Goal: Information Seeking & Learning: Learn about a topic

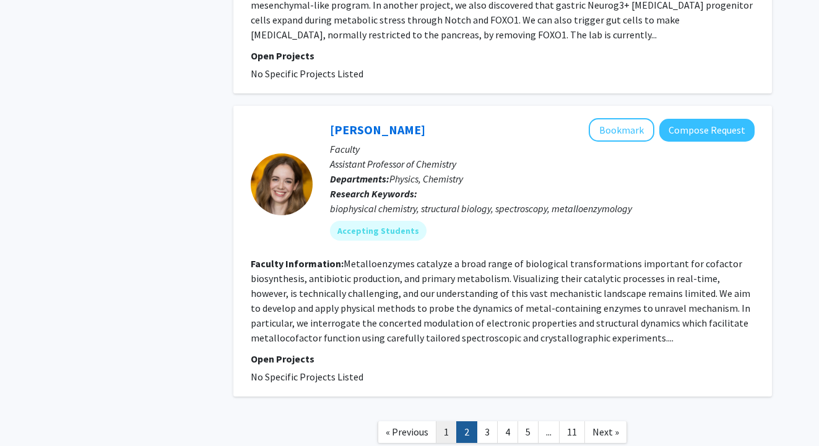
scroll to position [2872, 0]
click at [443, 422] on link "1" at bounding box center [446, 433] width 21 height 22
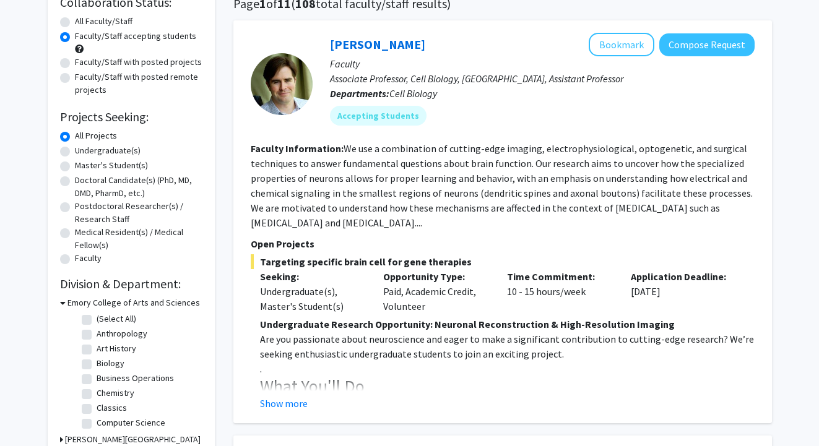
scroll to position [103, 0]
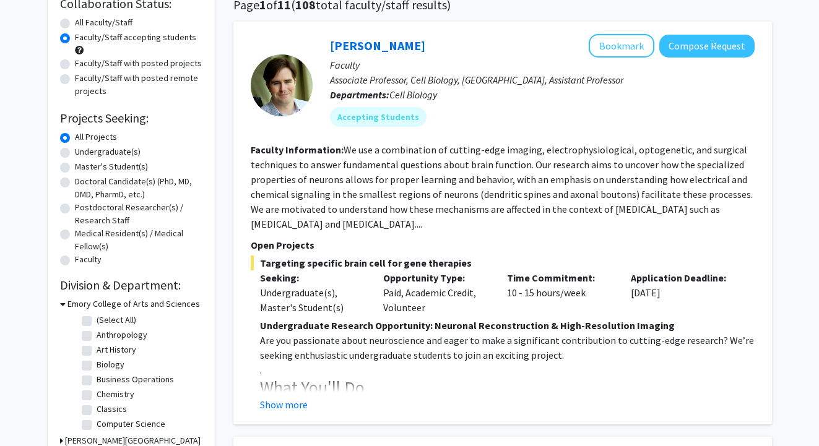
click at [75, 156] on label "Undergraduate(s)" at bounding box center [108, 151] width 66 height 13
click at [75, 154] on input "Undergraduate(s)" at bounding box center [79, 149] width 8 height 8
radio input "true"
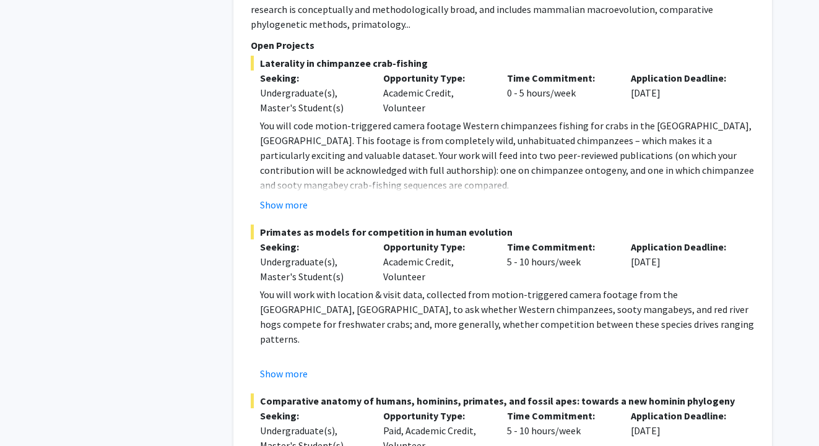
scroll to position [1501, 0]
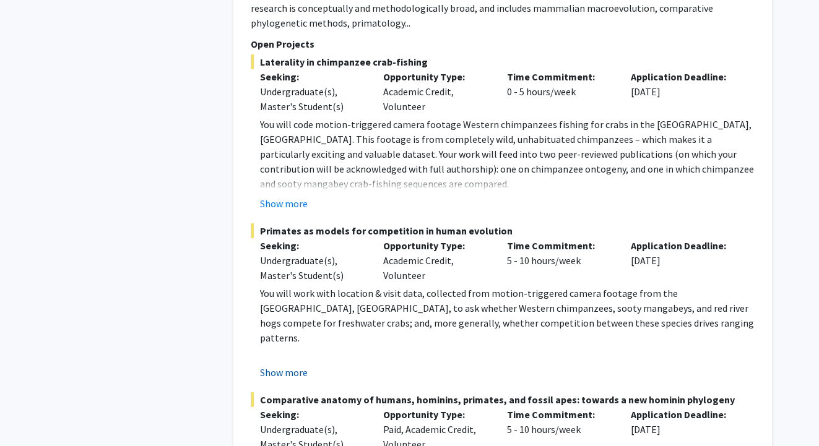
click at [303, 365] on button "Show more" at bounding box center [284, 372] width 48 height 15
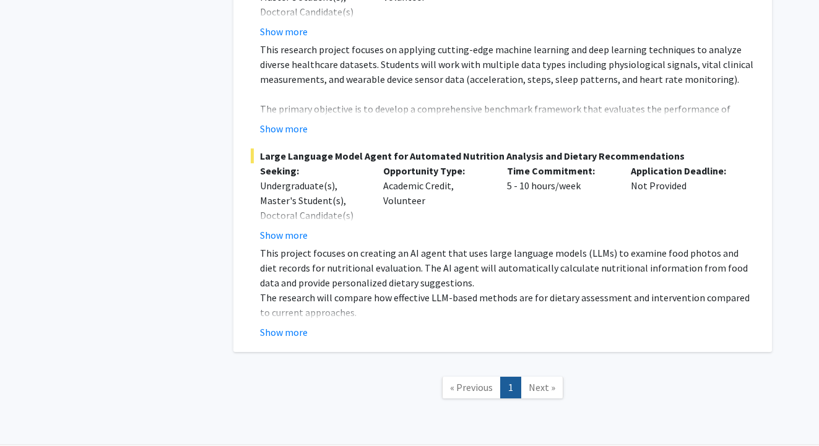
scroll to position [2883, 0]
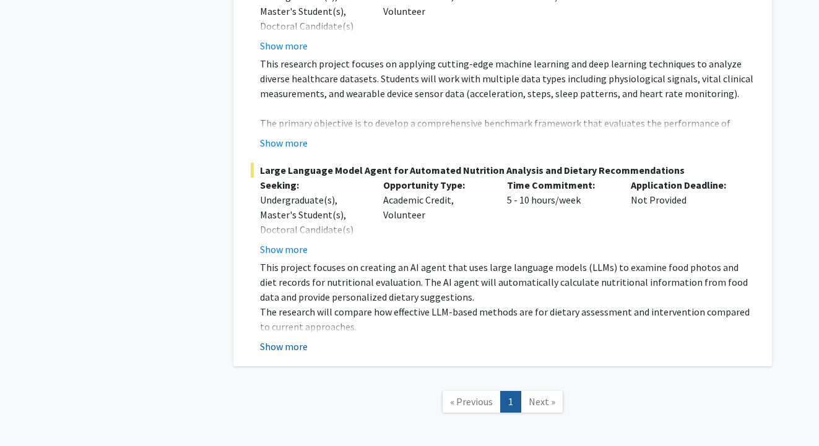
click at [283, 339] on button "Show more" at bounding box center [284, 346] width 48 height 15
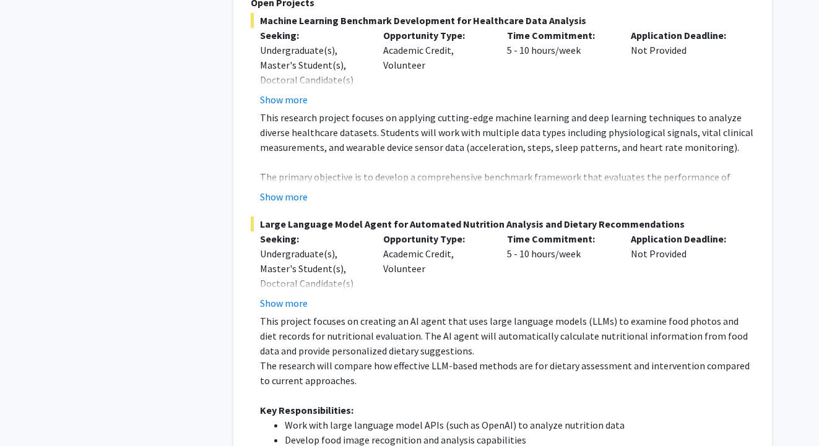
scroll to position [2778, 0]
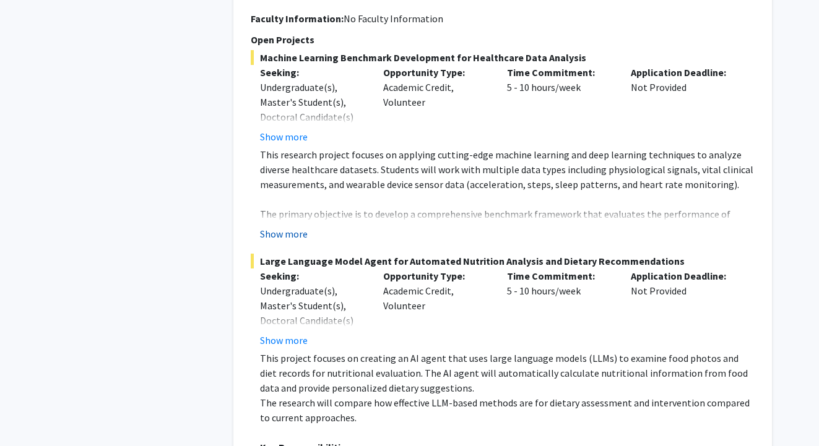
click at [277, 227] on button "Show more" at bounding box center [284, 234] width 48 height 15
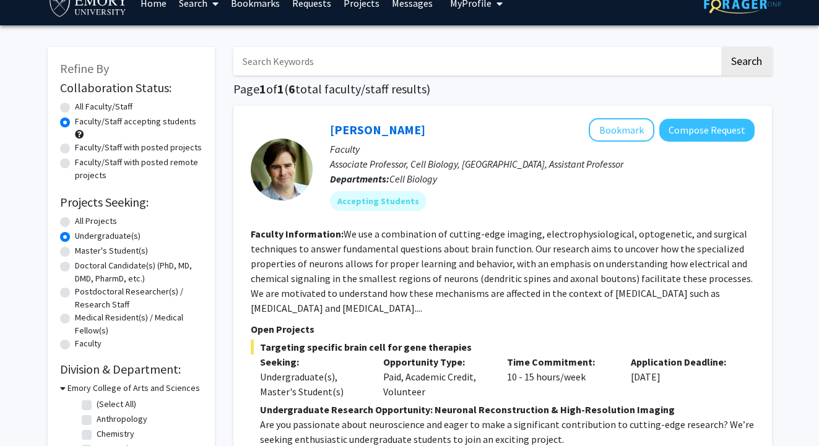
scroll to position [30, 0]
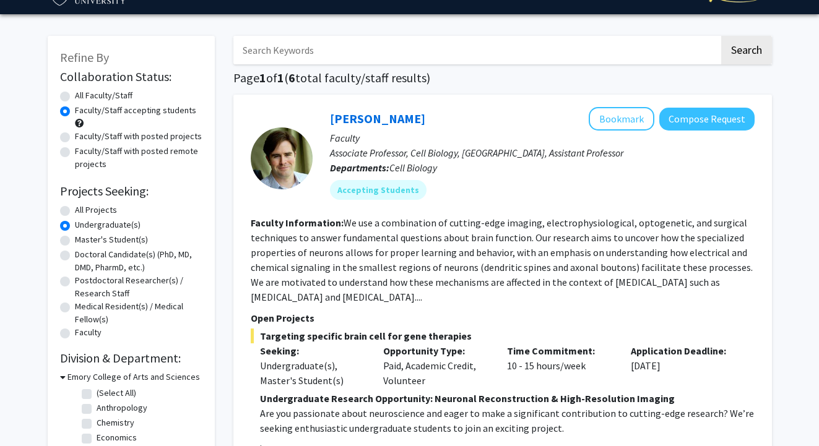
click at [75, 243] on label "Master's Student(s)" at bounding box center [111, 239] width 73 height 13
click at [75, 241] on input "Master's Student(s)" at bounding box center [79, 237] width 8 height 8
radio input "true"
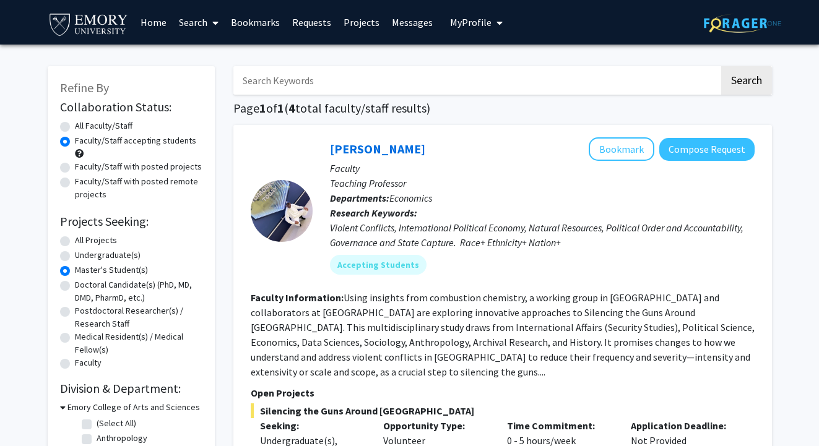
click at [75, 258] on label "Undergraduate(s)" at bounding box center [108, 255] width 66 height 13
click at [75, 257] on input "Undergraduate(s)" at bounding box center [79, 253] width 8 height 8
radio input "true"
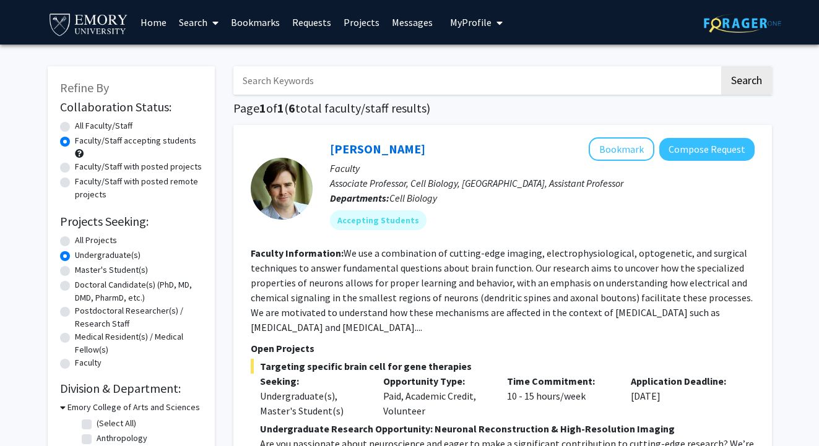
click at [75, 289] on label "Doctoral Candidate(s) (PhD, MD, DMD, PharmD, etc.)" at bounding box center [139, 292] width 128 height 26
click at [75, 287] on input "Doctoral Candidate(s) (PhD, MD, DMD, PharmD, etc.)" at bounding box center [79, 283] width 8 height 8
radio input "true"
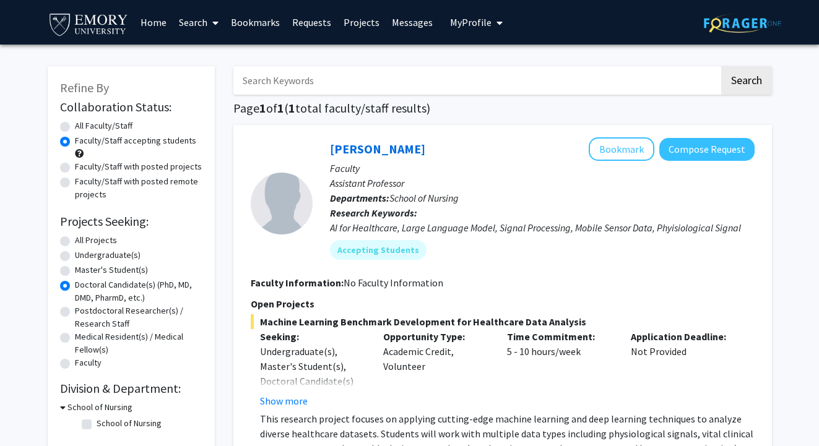
click at [75, 314] on label "Postdoctoral Researcher(s) / Research Staff" at bounding box center [139, 318] width 128 height 26
click at [75, 313] on input "Postdoctoral Researcher(s) / Research Staff" at bounding box center [79, 309] width 8 height 8
radio input "true"
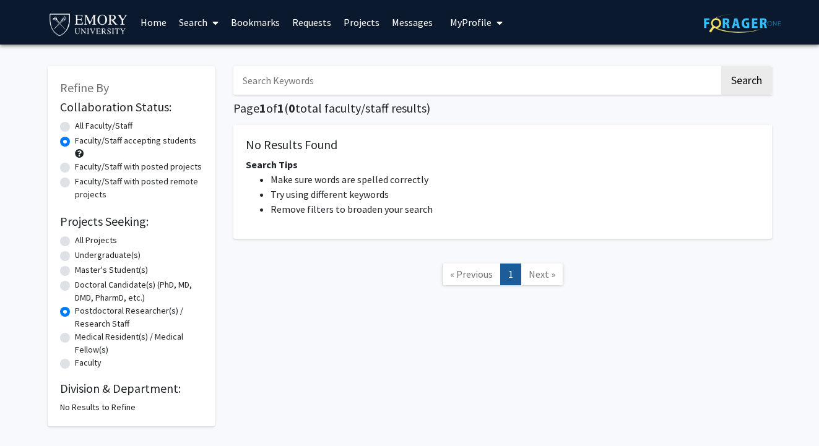
click at [75, 342] on label "Medical Resident(s) / Medical Fellow(s)" at bounding box center [139, 344] width 128 height 26
click at [75, 339] on input "Medical Resident(s) / Medical Fellow(s)" at bounding box center [79, 335] width 8 height 8
radio input "true"
click at [66, 249] on div "All Projects" at bounding box center [131, 241] width 142 height 15
click at [75, 241] on label "All Projects" at bounding box center [96, 240] width 42 height 13
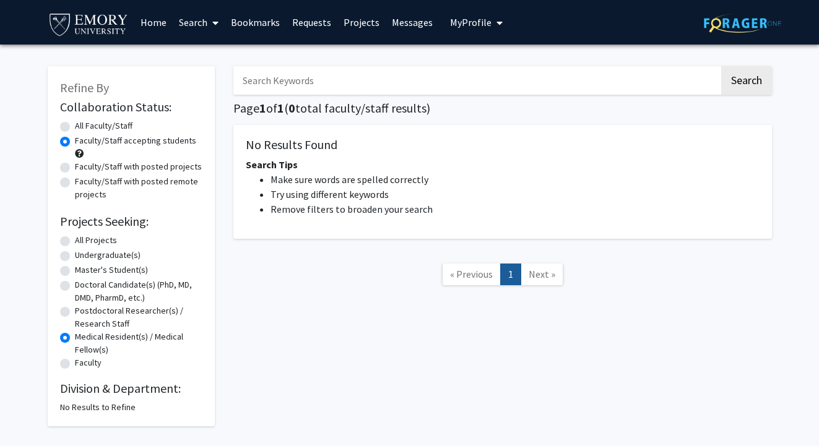
click at [75, 241] on input "All Projects" at bounding box center [79, 238] width 8 height 8
radio input "true"
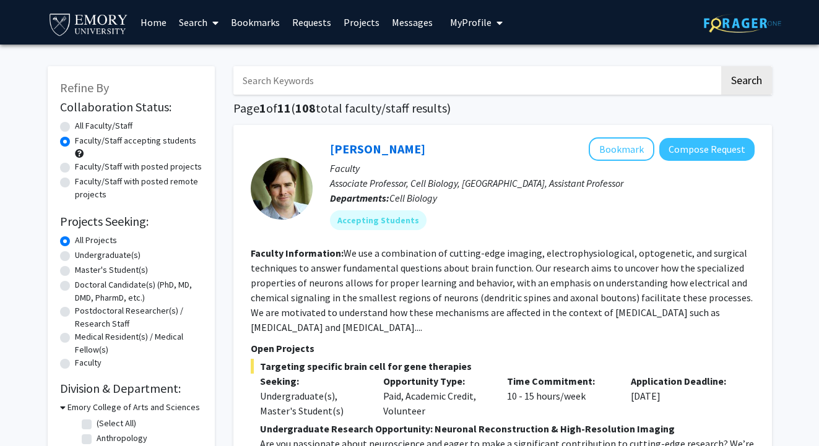
click at [75, 171] on label "Faculty/Staff with posted projects" at bounding box center [138, 166] width 127 height 13
click at [75, 168] on input "Faculty/Staff with posted projects" at bounding box center [79, 164] width 8 height 8
radio input "true"
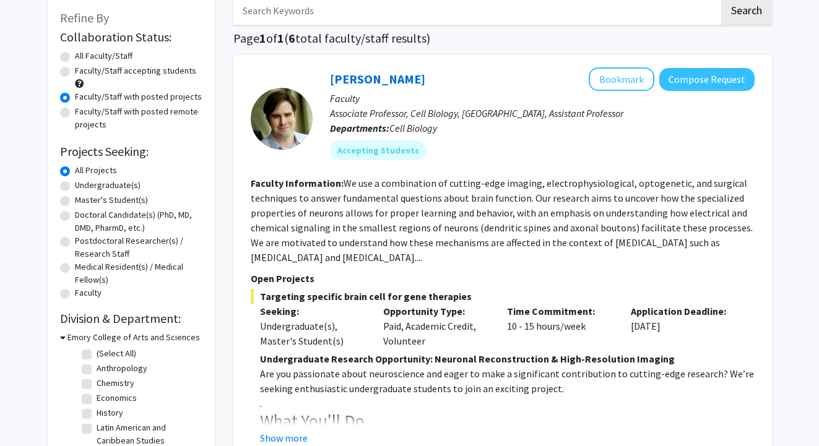
scroll to position [61, 0]
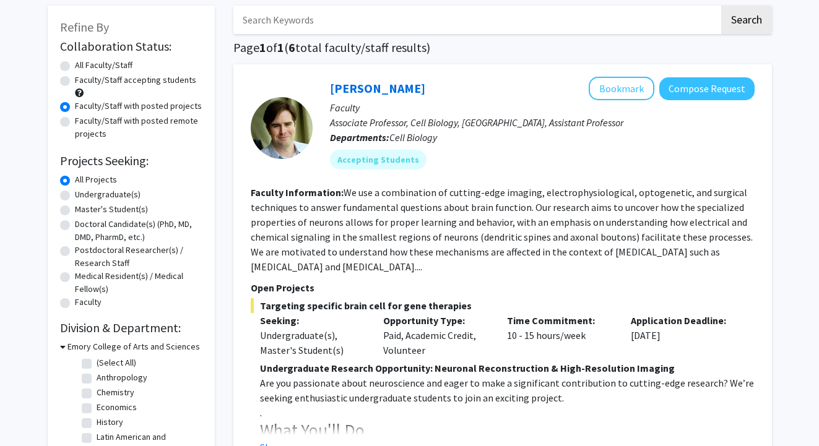
click at [75, 122] on label "Faculty/Staff with posted remote projects" at bounding box center [139, 128] width 128 height 26
click at [75, 122] on input "Faculty/Staff with posted remote projects" at bounding box center [79, 119] width 8 height 8
radio input "true"
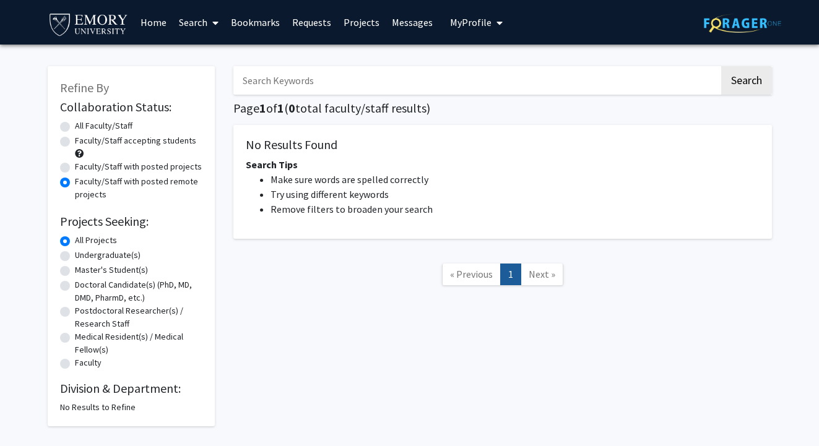
click at [75, 142] on label "Faculty/Staff accepting students" at bounding box center [135, 140] width 121 height 13
click at [75, 142] on input "Faculty/Staff accepting students" at bounding box center [79, 138] width 8 height 8
radio input "true"
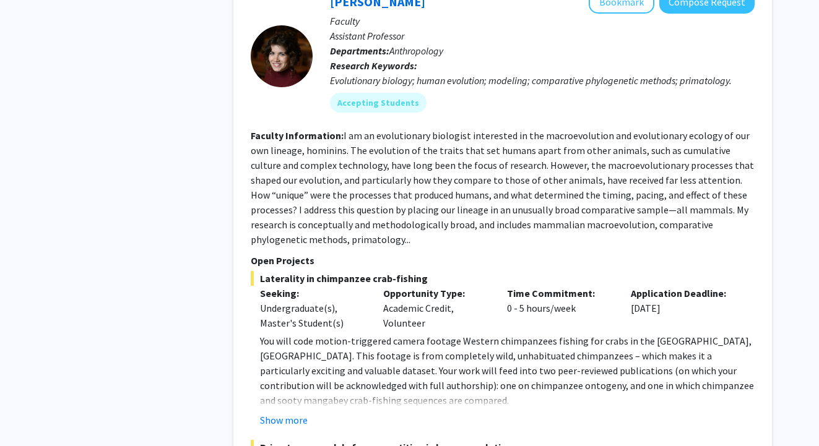
scroll to position [1283, 0]
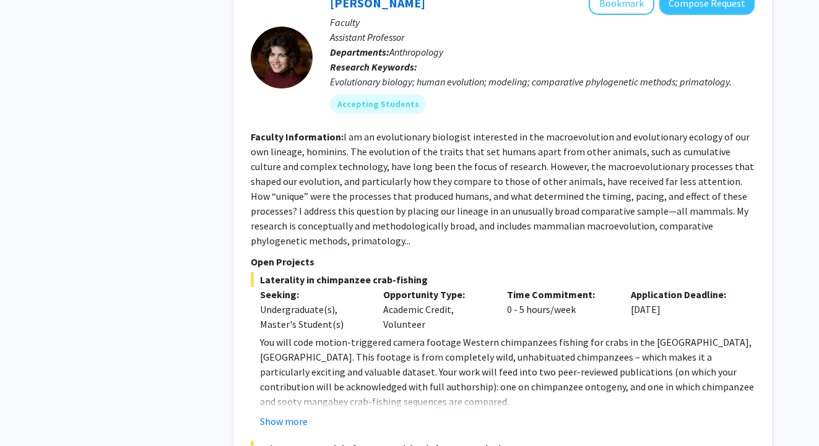
click at [297, 226] on fg-read-more "I am an evolutionary biologist interested in the macroevolution and evolutionar…" at bounding box center [502, 189] width 503 height 116
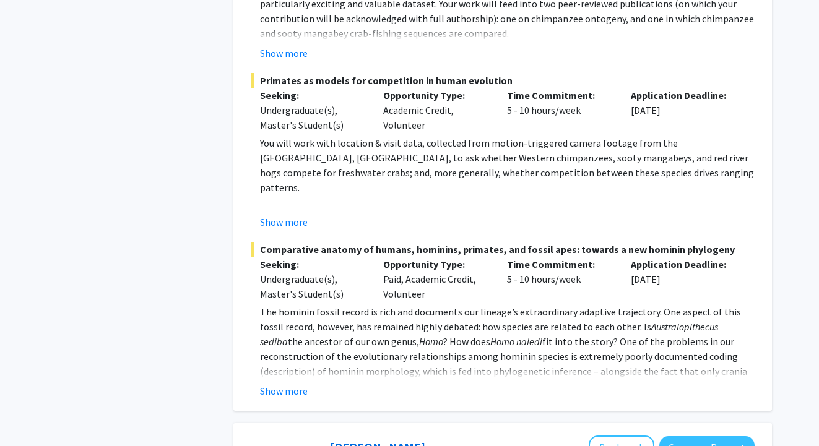
scroll to position [1652, 0]
click at [301, 383] on button "Show more" at bounding box center [284, 390] width 48 height 15
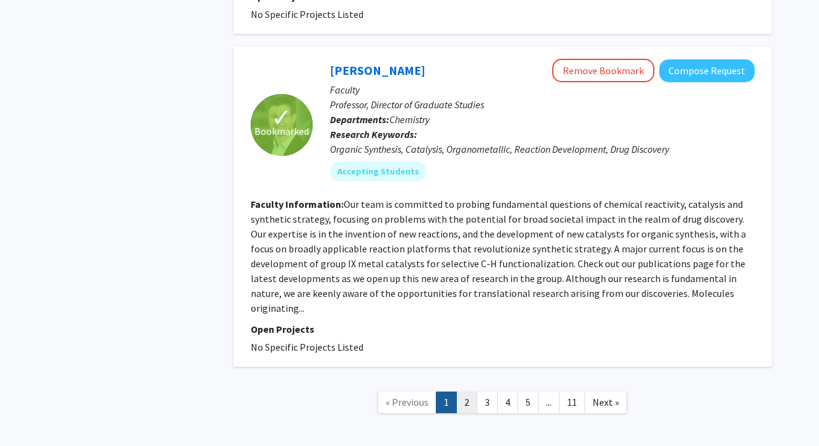
scroll to position [4289, 0]
click at [465, 392] on link "2" at bounding box center [466, 403] width 21 height 22
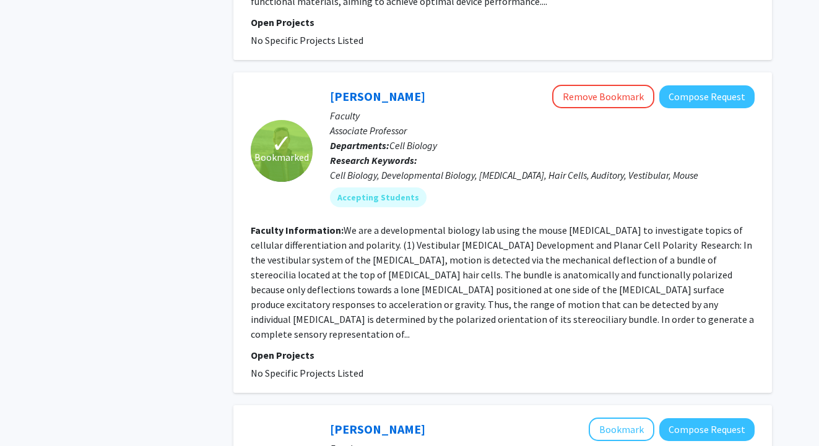
scroll to position [2226, 0]
click at [573, 241] on fg-read-more "We are a developmental biology lab using the mouse inner ear to investigate top…" at bounding box center [502, 281] width 503 height 116
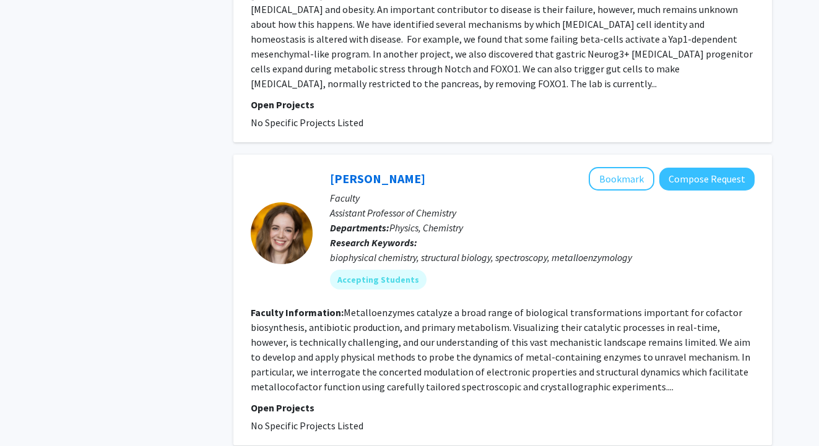
scroll to position [2824, 0]
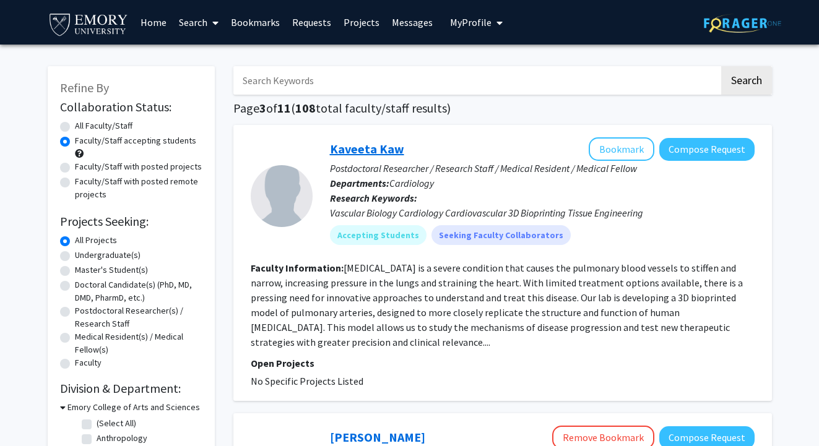
click at [376, 150] on link "Kaveeta Kaw" at bounding box center [367, 148] width 74 height 15
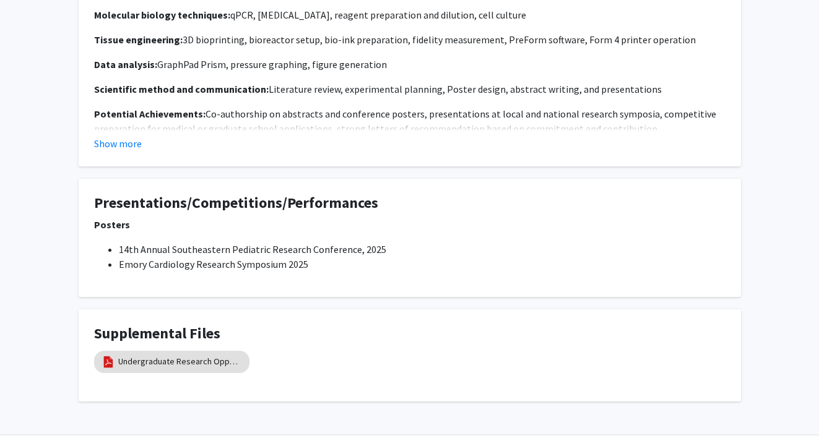
scroll to position [795, 0]
click at [205, 356] on link "Undergraduate Research Opportunity" at bounding box center [180, 362] width 124 height 13
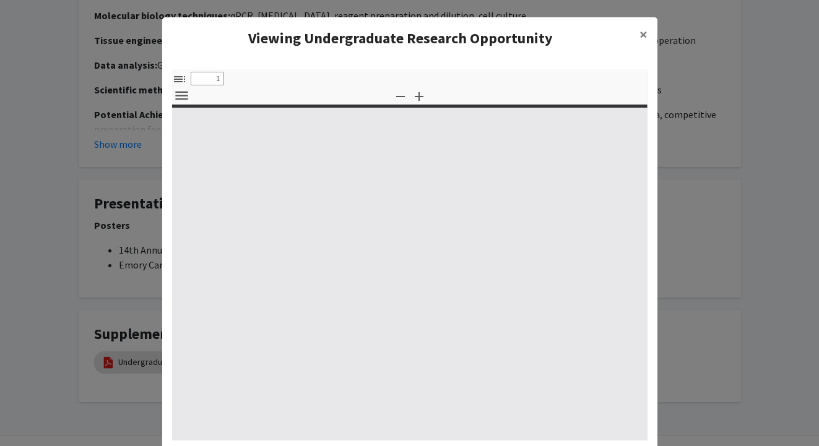
select select "custom"
type input "0"
select select "custom"
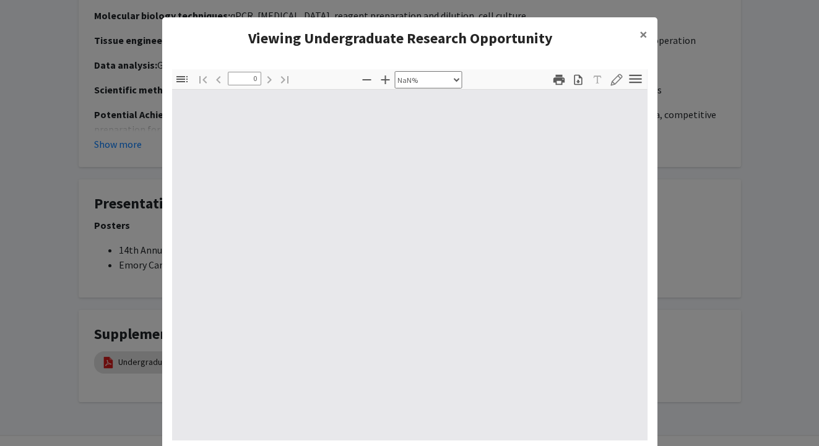
type input "1"
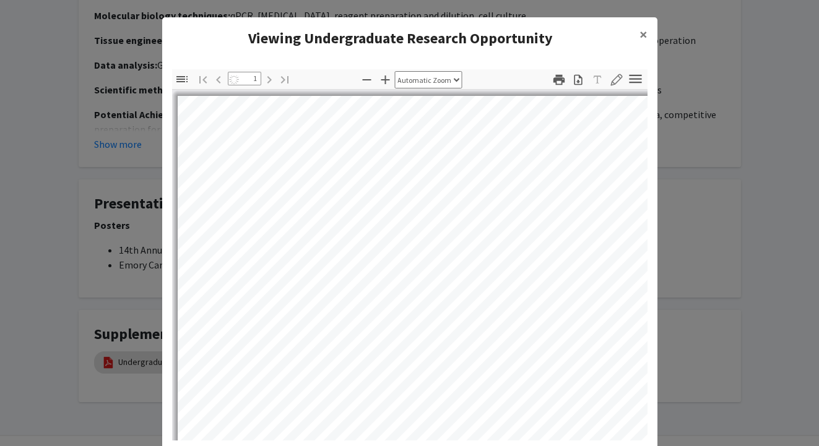
select select "auto"
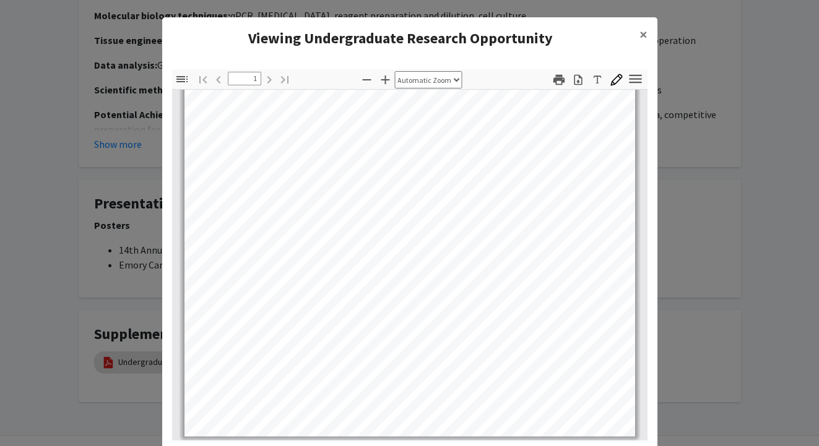
scroll to position [243, 0]
click at [640, 35] on span "×" at bounding box center [643, 34] width 8 height 19
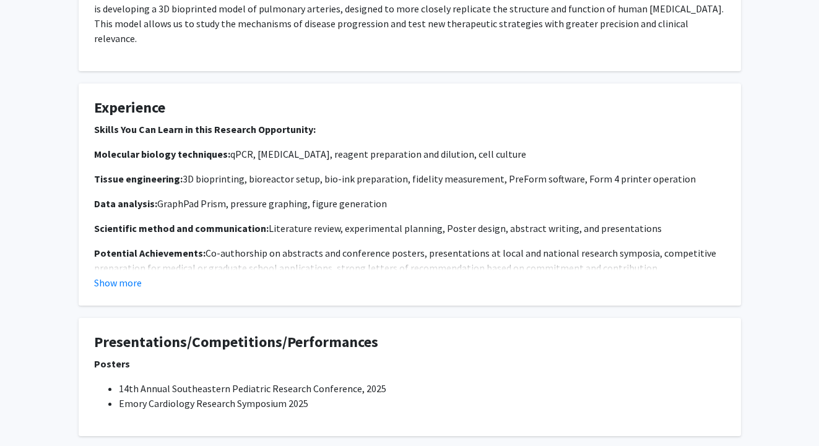
scroll to position [655, 0]
click at [131, 276] on button "Show more" at bounding box center [118, 283] width 48 height 15
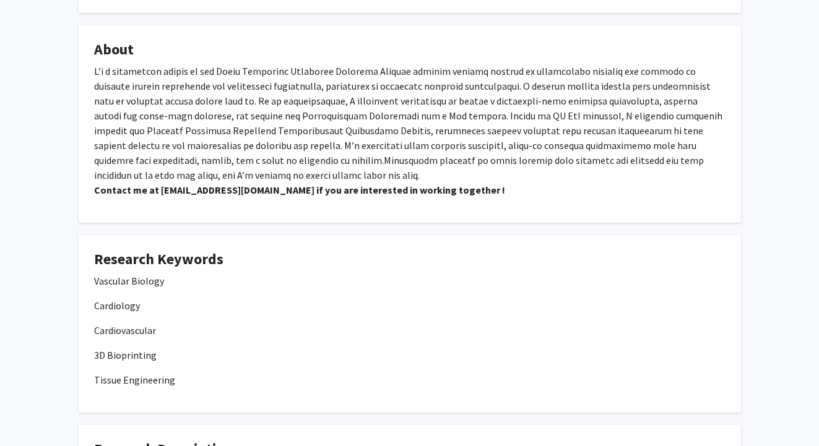
scroll to position [162, 0]
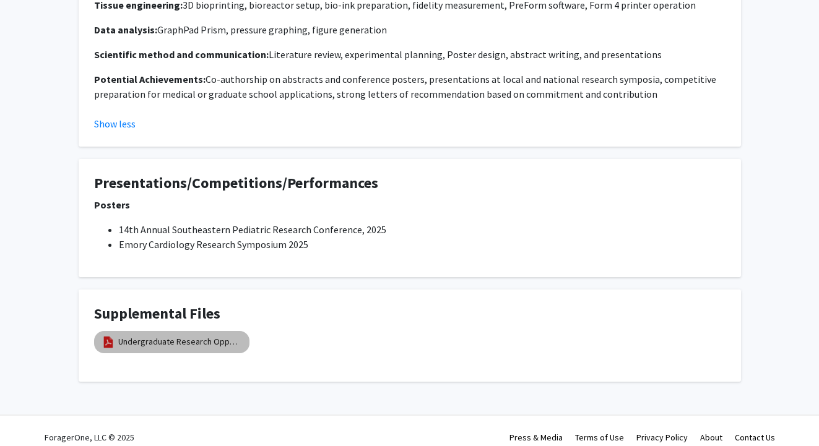
click at [150, 335] on link "Undergraduate Research Opportunity" at bounding box center [180, 341] width 124 height 13
select select "custom"
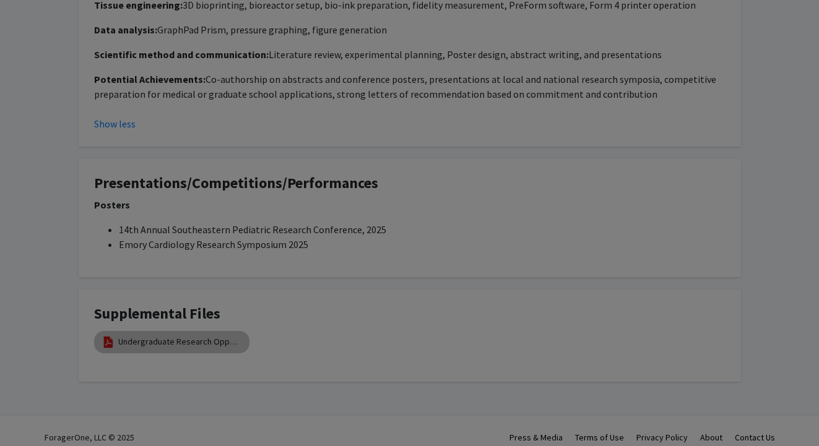
scroll to position [827, 0]
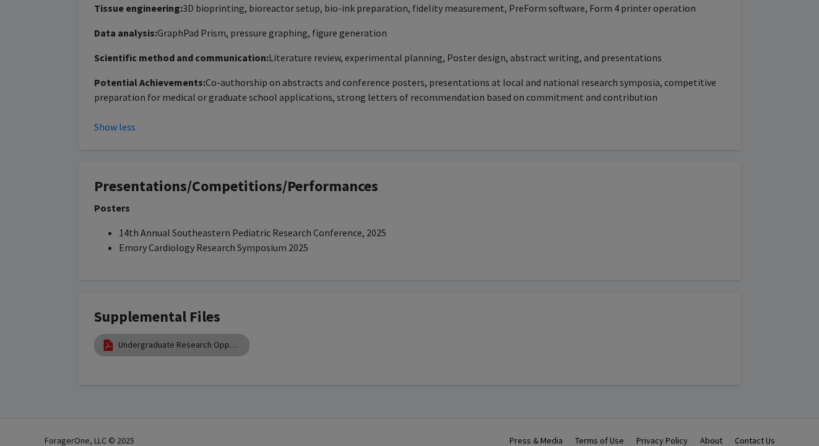
type input "0"
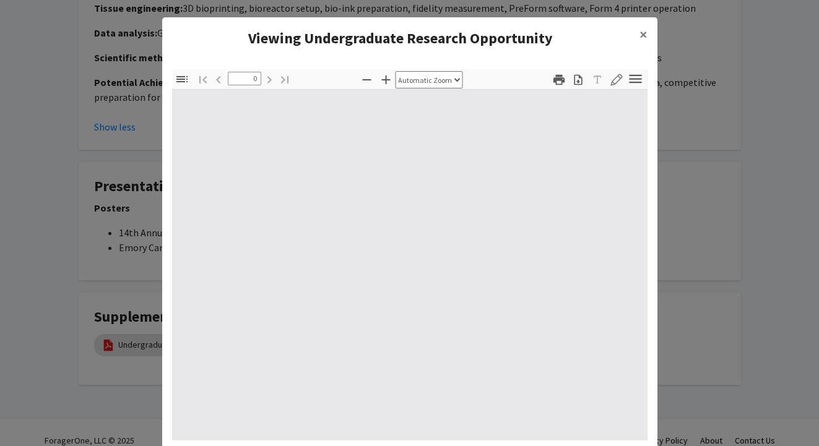
select select "custom"
type input "1"
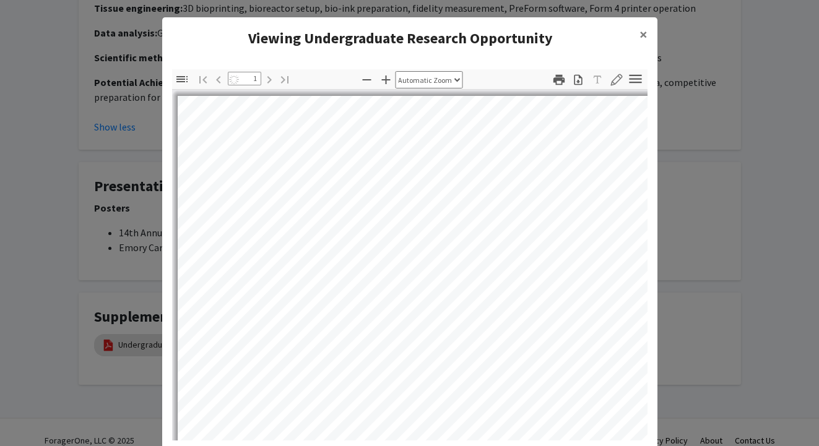
select select "auto"
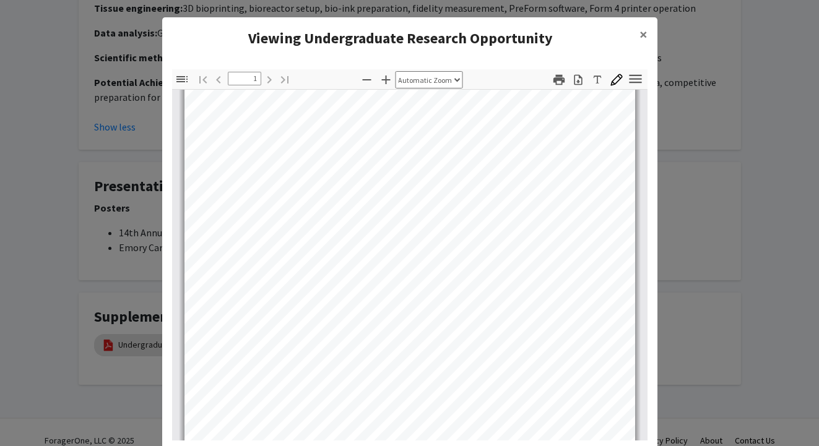
scroll to position [107, 0]
click at [652, 28] on button "×" at bounding box center [643, 34] width 28 height 35
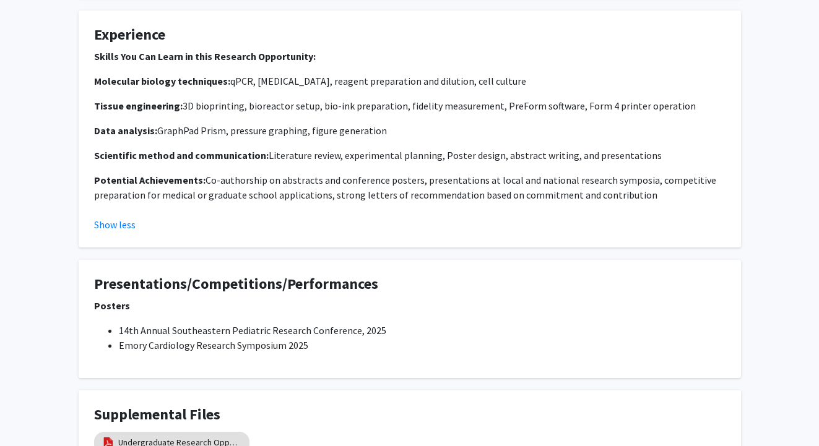
scroll to position [729, 0]
click at [509, 194] on div "Skills You Can Learn in this Research Opportunity: Molecular biology techniques…" at bounding box center [409, 131] width 631 height 163
click at [212, 437] on link "Undergraduate Research Opportunity" at bounding box center [180, 443] width 124 height 13
select select "custom"
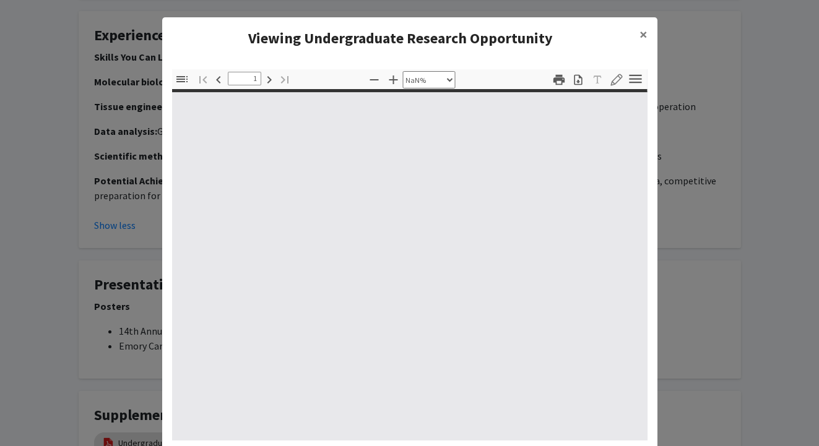
type input "0"
select select "custom"
type input "1"
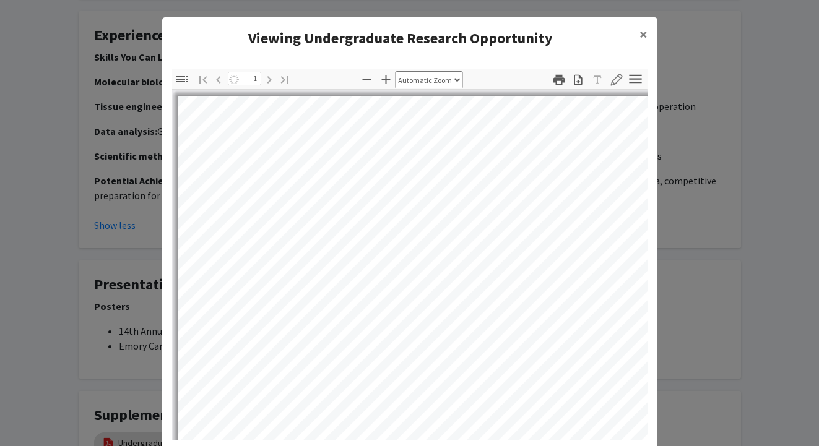
select select "auto"
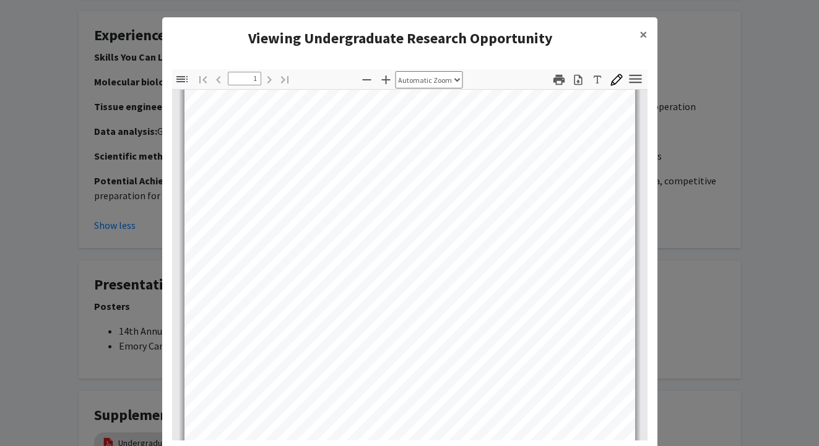
scroll to position [167, 0]
click at [633, 29] on button "×" at bounding box center [643, 34] width 28 height 35
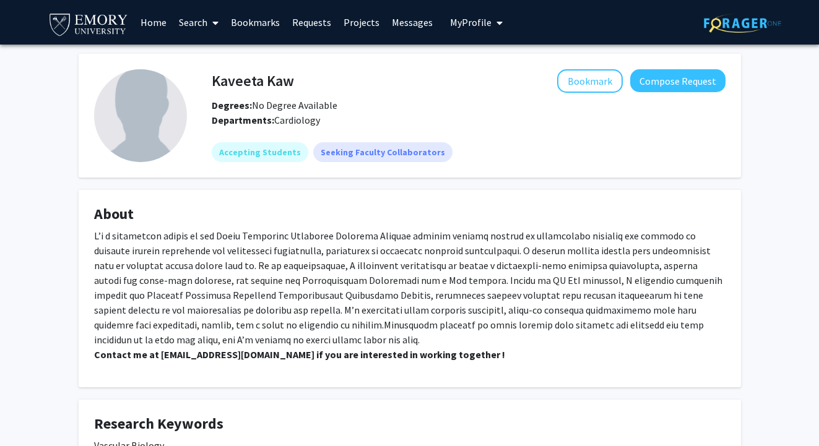
scroll to position [-1, 0]
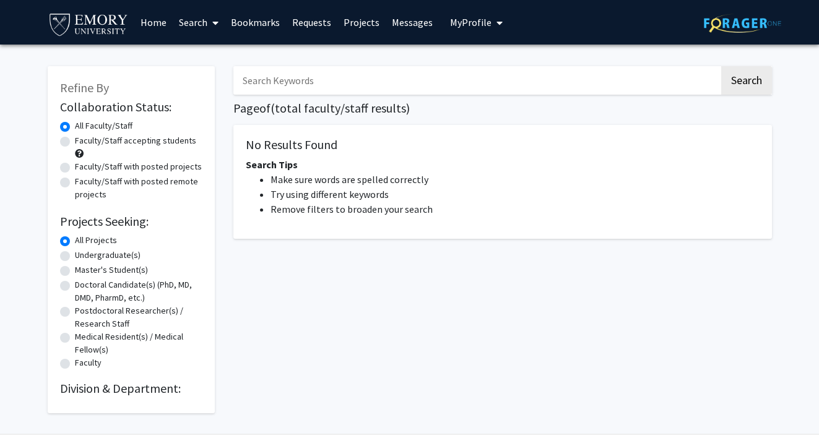
click at [75, 141] on label "Faculty/Staff accepting students" at bounding box center [135, 140] width 121 height 13
click at [75, 141] on input "Faculty/Staff accepting students" at bounding box center [79, 138] width 8 height 8
radio input "true"
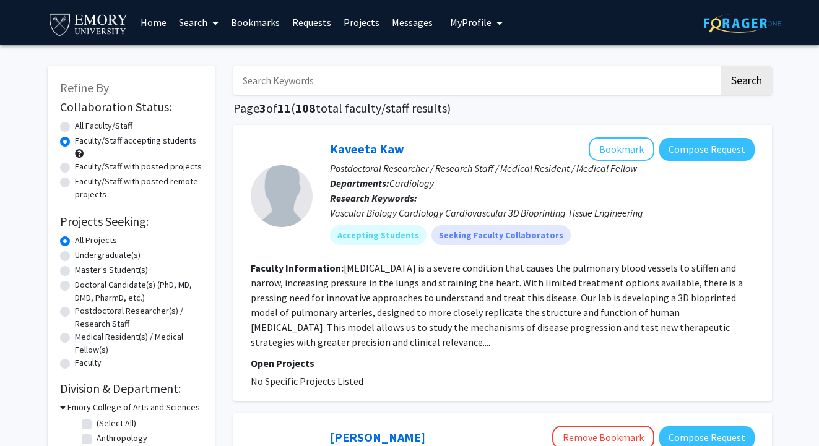
click at [75, 127] on label "All Faculty/Staff" at bounding box center [104, 125] width 58 height 13
click at [75, 127] on input "All Faculty/Staff" at bounding box center [79, 123] width 8 height 8
radio input "true"
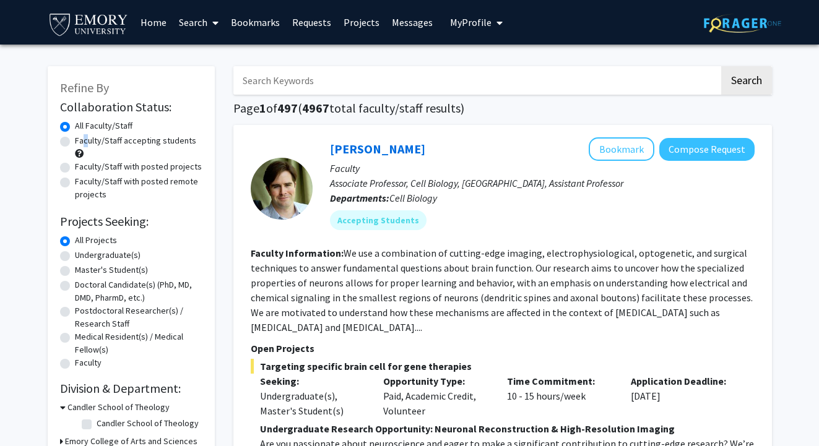
click at [75, 140] on label "Faculty/Staff accepting students" at bounding box center [135, 140] width 121 height 13
click at [75, 140] on input "Faculty/Staff accepting students" at bounding box center [79, 138] width 8 height 8
radio input "true"
click at [274, 242] on fg-search-faculty "[PERSON_NAME] Bookmark Compose Request Faculty Associate Professor, Cell Biolog…" at bounding box center [503, 326] width 504 height 378
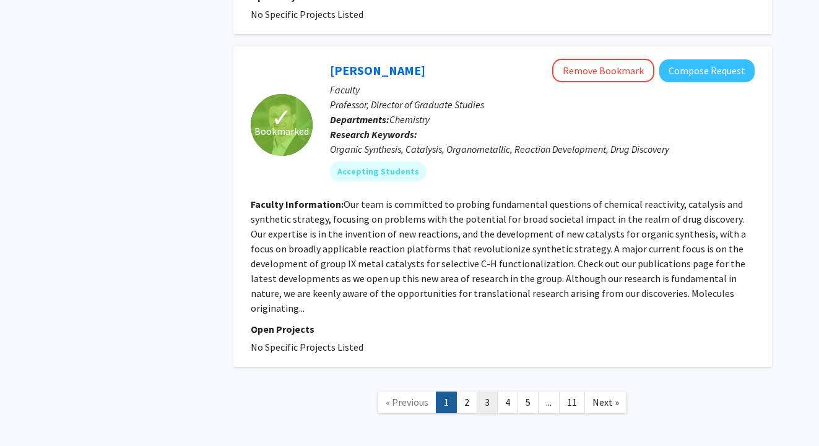
scroll to position [4021, 0]
click at [482, 392] on link "3" at bounding box center [487, 403] width 21 height 22
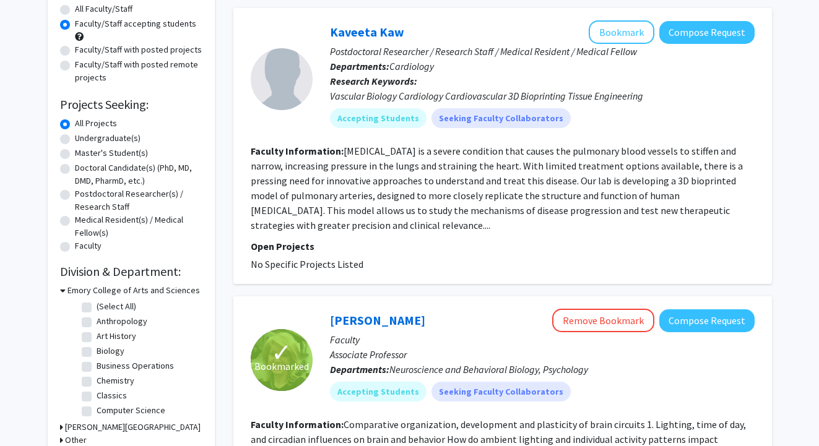
scroll to position [113, 0]
